Goal: Navigation & Orientation: Find specific page/section

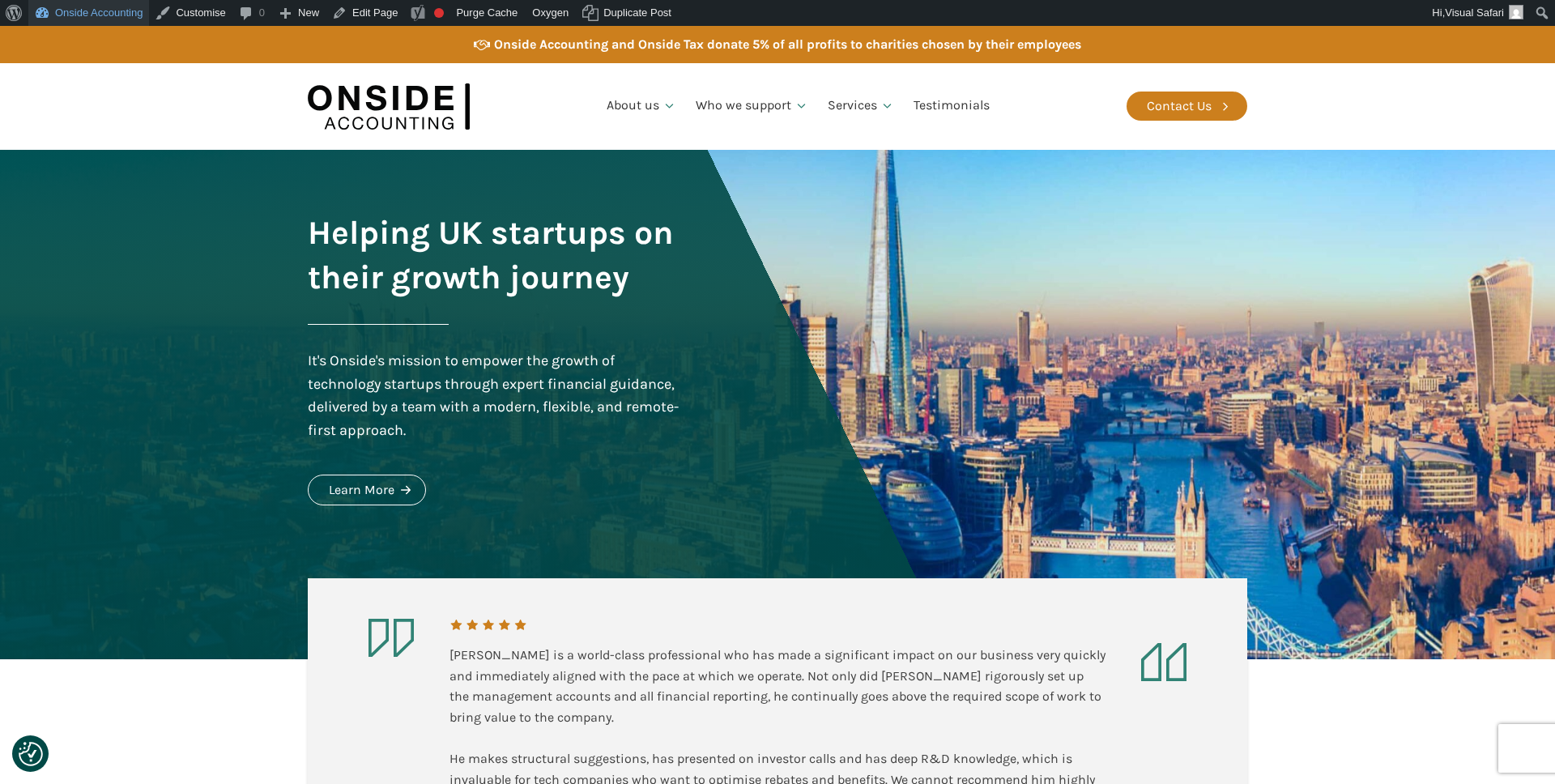
click at [94, 2] on link "Onside Accounting" at bounding box center [89, 12] width 121 height 26
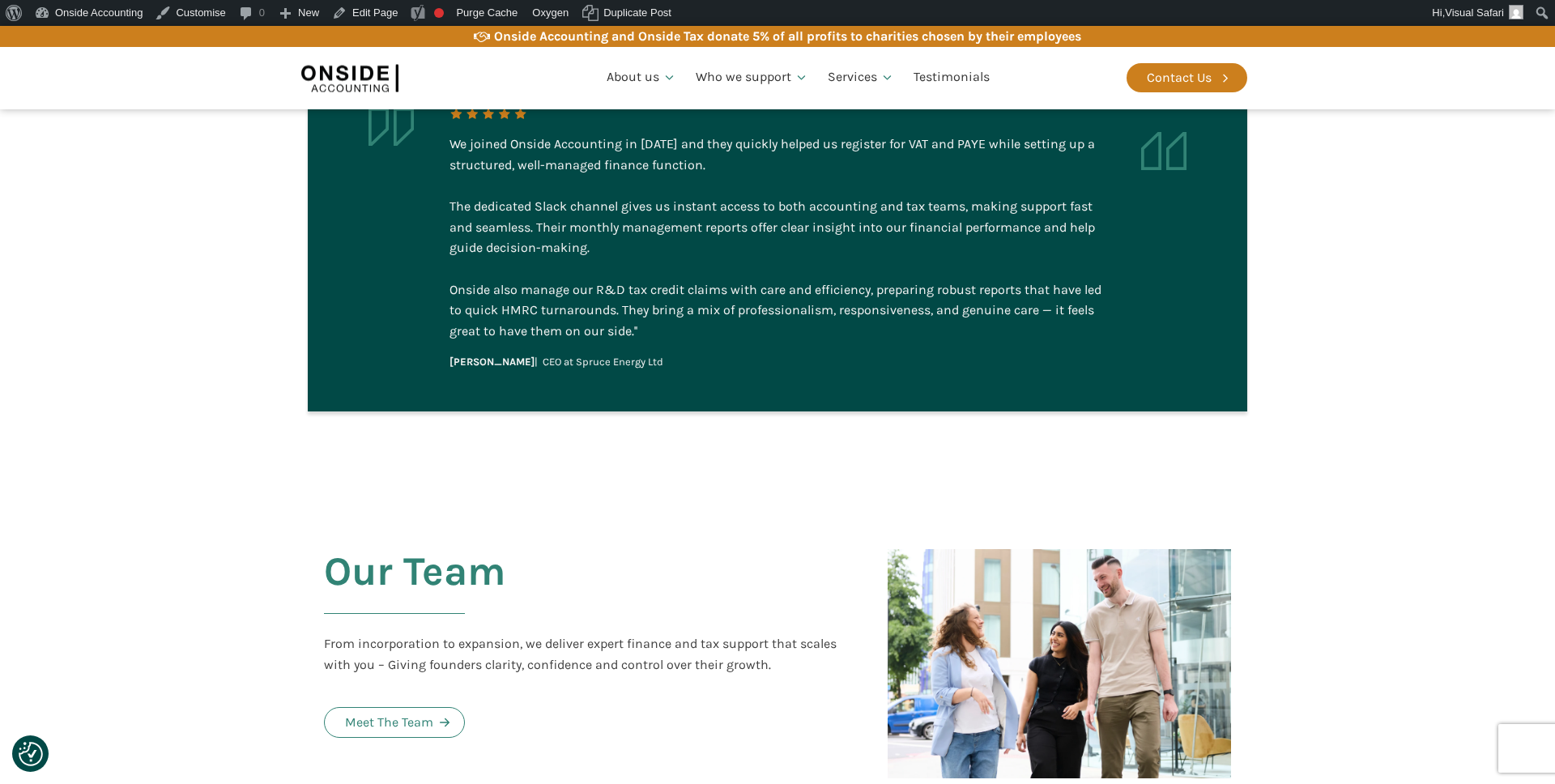
scroll to position [3696, 0]
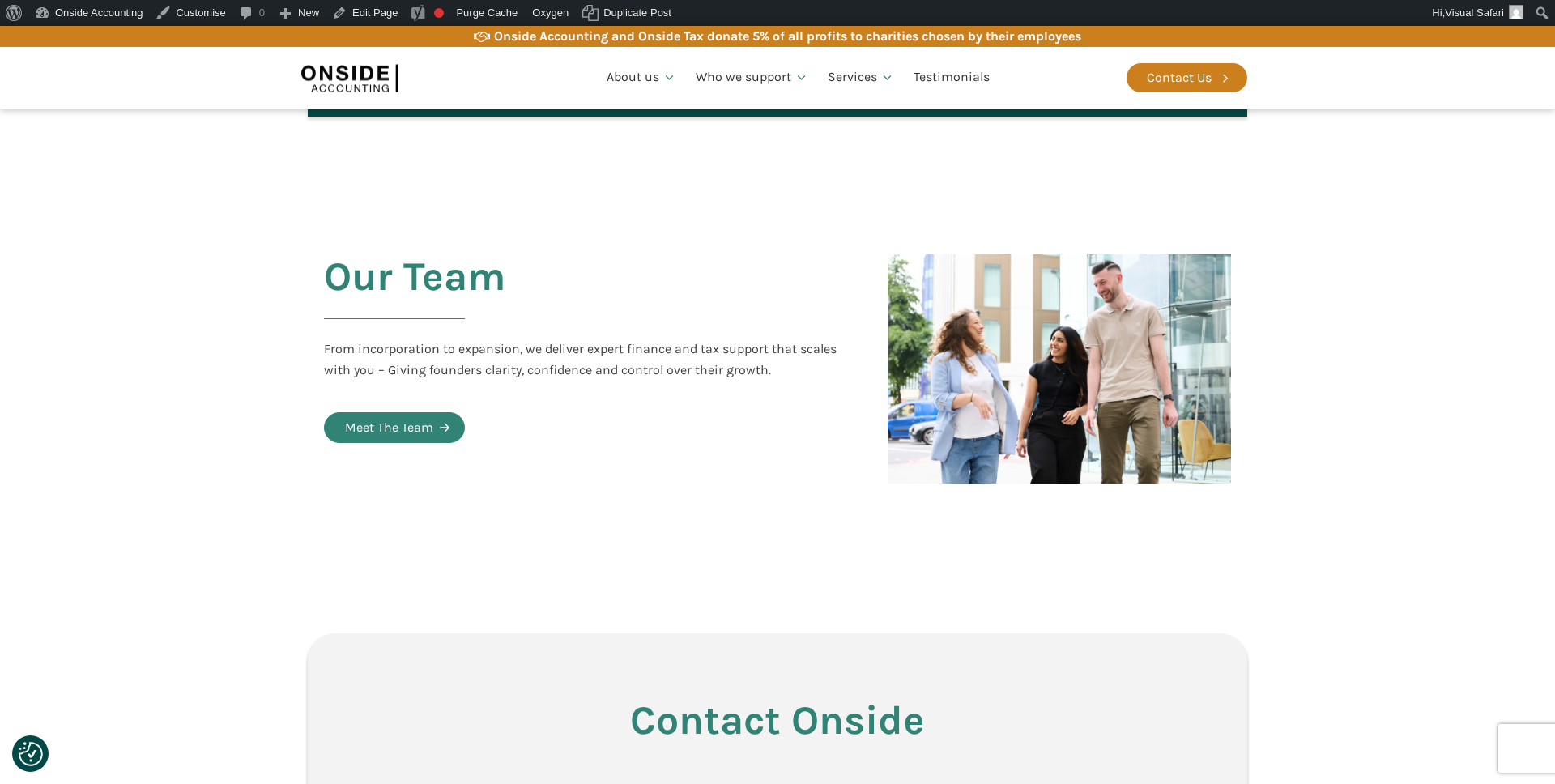
click at [397, 417] on div "Meet The Team" at bounding box center [389, 427] width 89 height 21
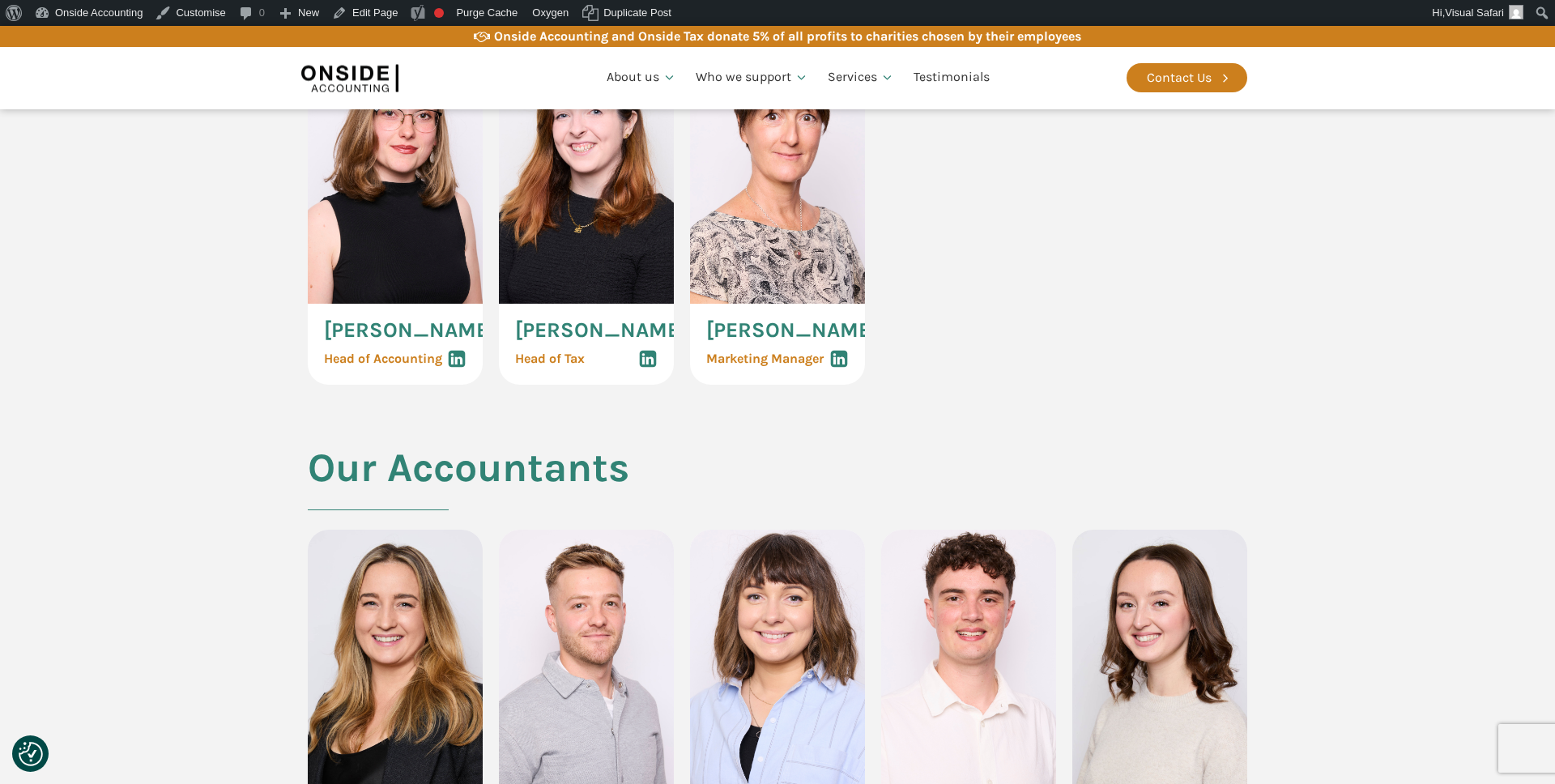
scroll to position [1272, 0]
